Goal: Transaction & Acquisition: Purchase product/service

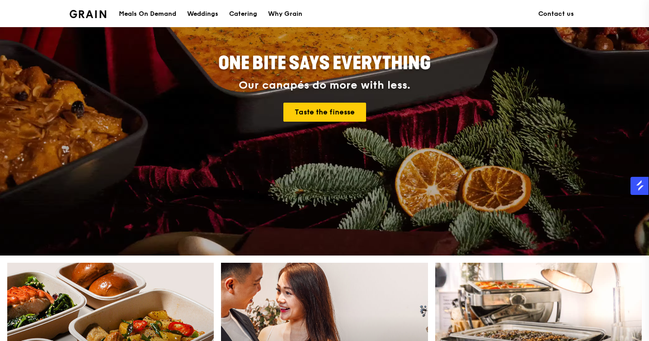
scroll to position [123, 0]
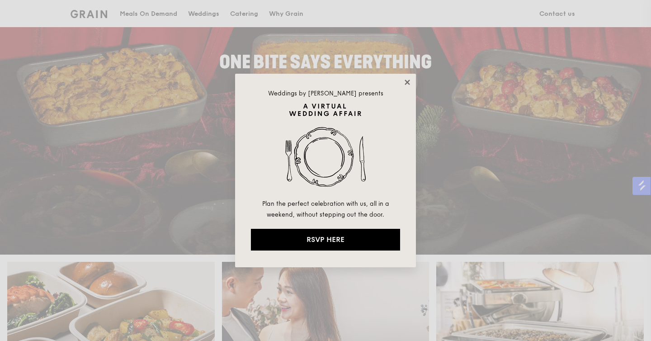
click at [407, 82] on icon at bounding box center [406, 82] width 5 height 5
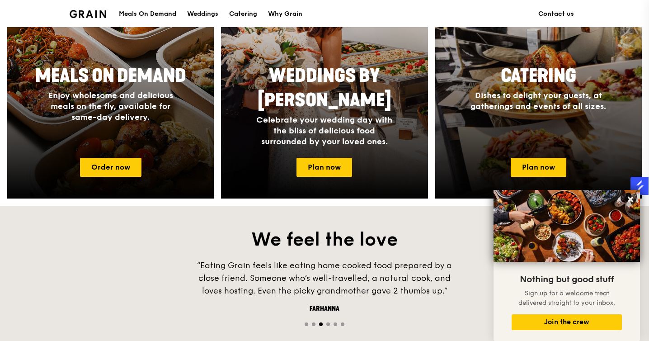
scroll to position [451, 0]
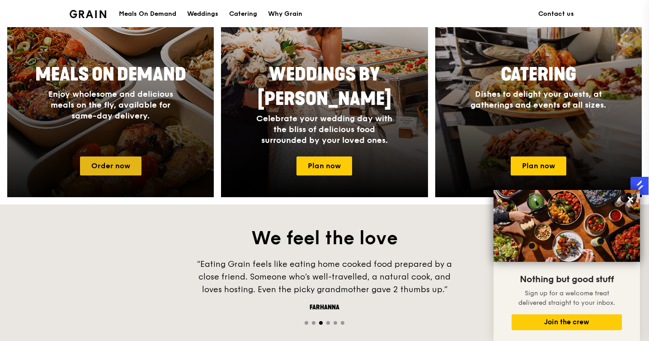
click at [124, 160] on link "Order now" at bounding box center [110, 165] width 61 height 19
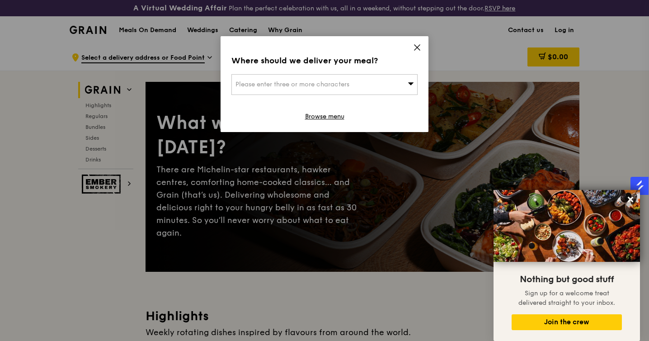
click at [413, 46] on icon at bounding box center [417, 47] width 8 height 8
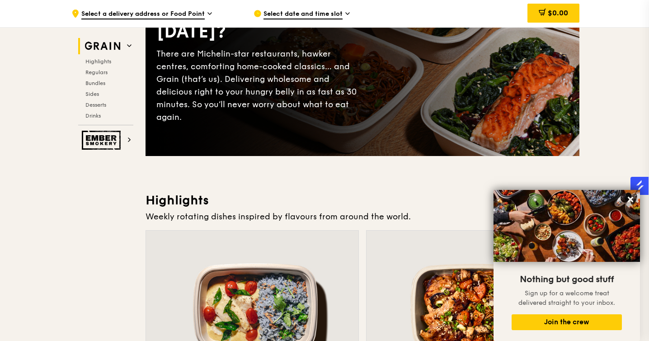
scroll to position [173, 0]
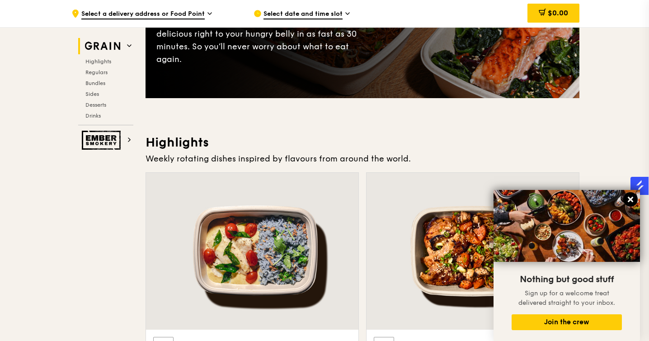
click at [629, 193] on button at bounding box center [630, 199] width 14 height 14
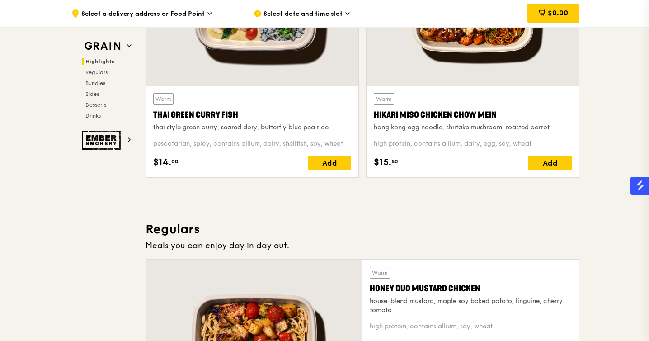
scroll to position [416, 0]
